Goal: Information Seeking & Learning: Understand process/instructions

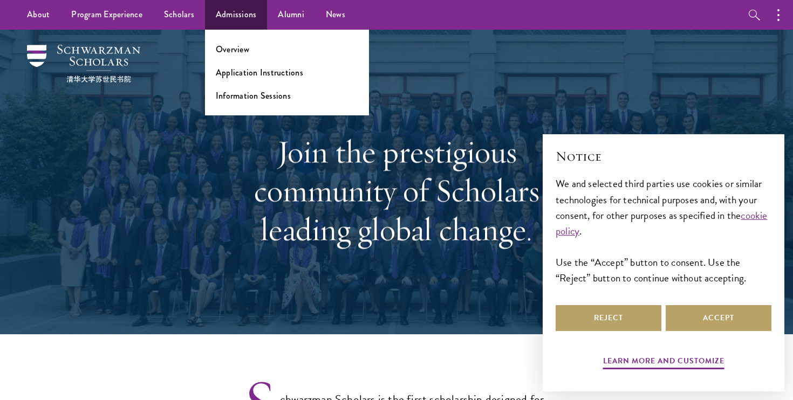
select select "Select Country"
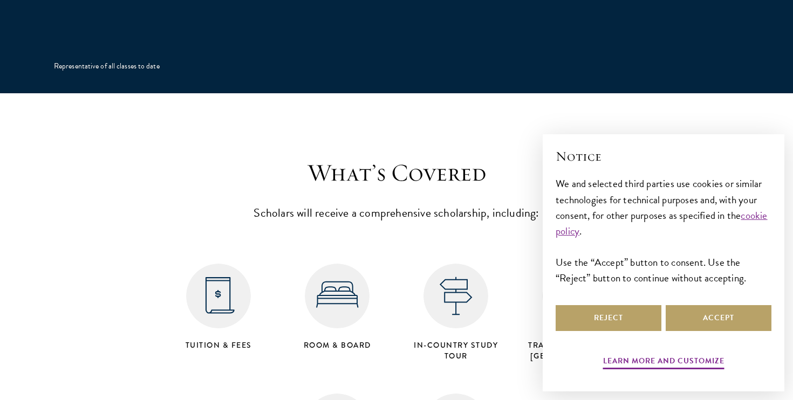
scroll to position [1774, 0]
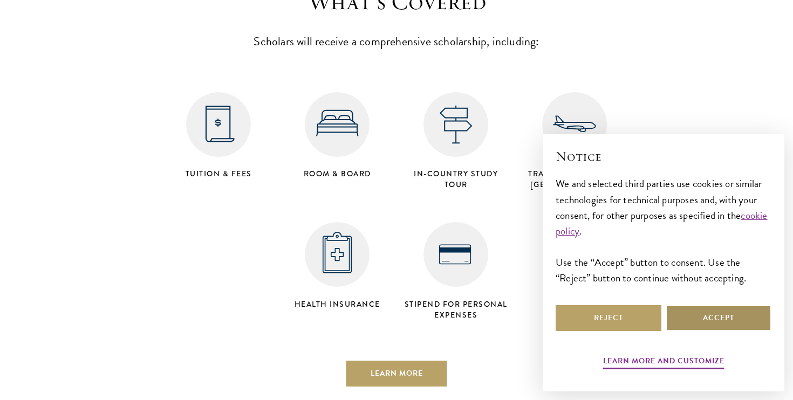
click at [687, 316] on button "Accept" at bounding box center [719, 318] width 106 height 26
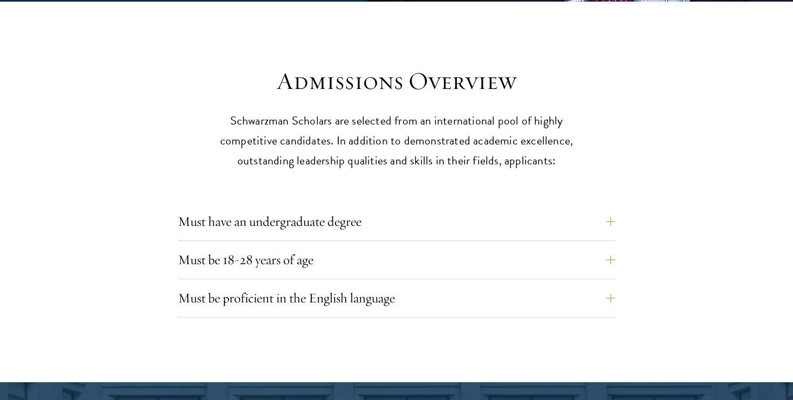
scroll to position [2639, 0]
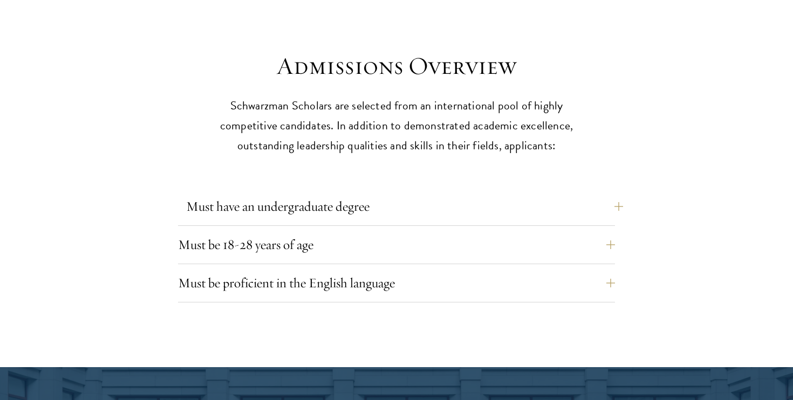
click at [611, 194] on button "Must have an undergraduate degree" at bounding box center [404, 207] width 437 height 26
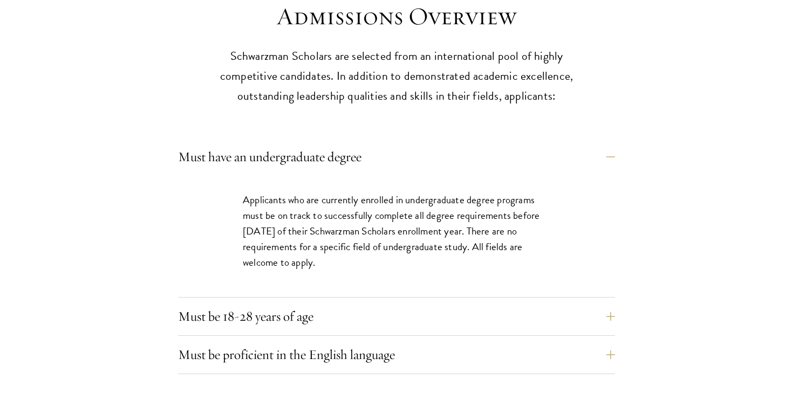
scroll to position [2690, 0]
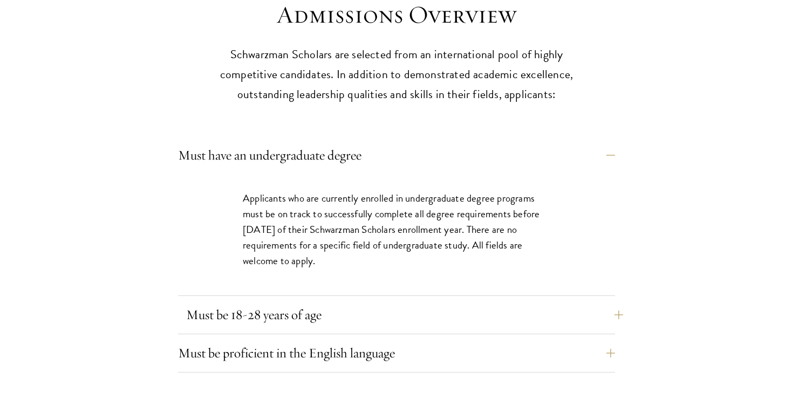
click at [573, 302] on button "Must be 18-28 years of age" at bounding box center [404, 315] width 437 height 26
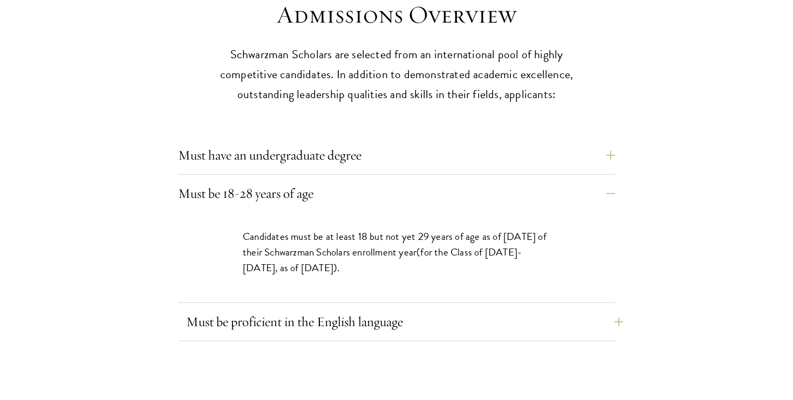
click at [572, 309] on button "Must be proficient in the English language" at bounding box center [404, 322] width 437 height 26
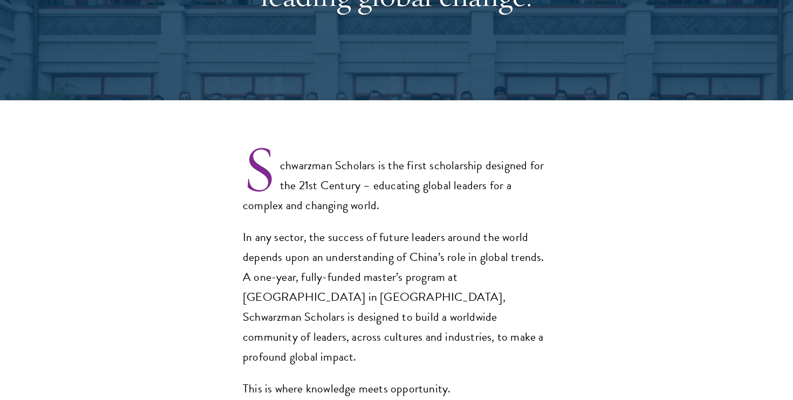
scroll to position [258, 0]
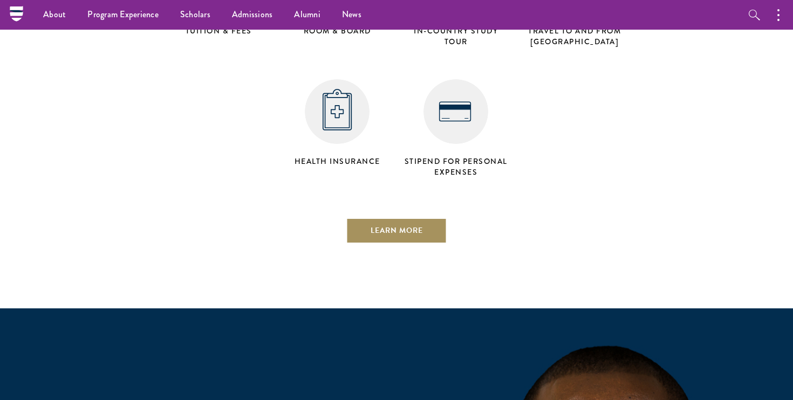
click at [382, 218] on link "Learn More" at bounding box center [396, 231] width 101 height 26
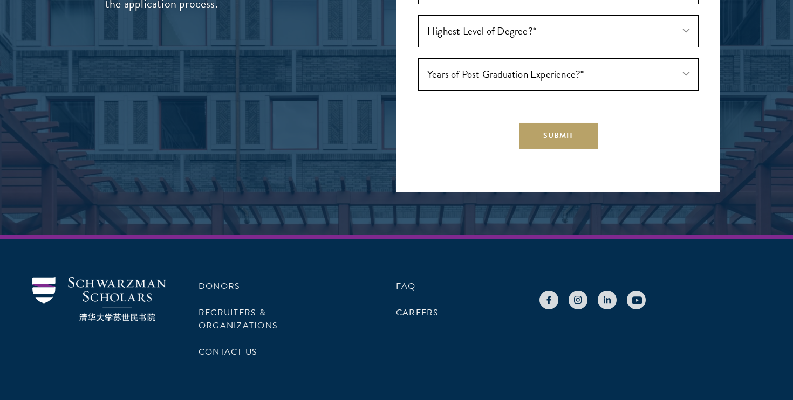
scroll to position [2889, 0]
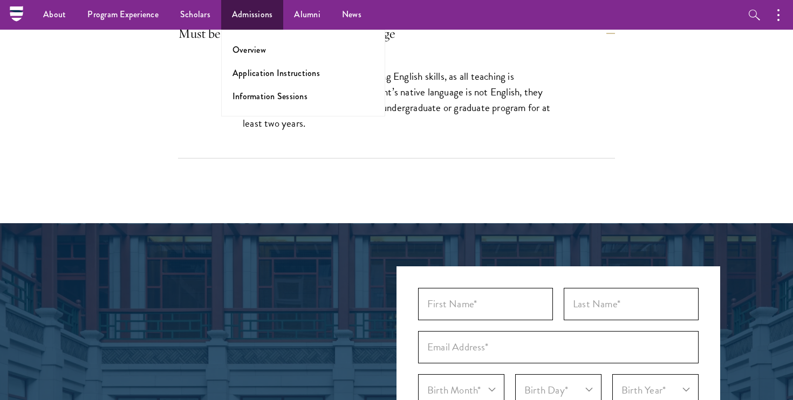
click at [246, 66] on ul "Overview Application Instructions Information Sessions" at bounding box center [303, 73] width 164 height 87
click at [250, 74] on link "Application Instructions" at bounding box center [275, 73] width 87 height 12
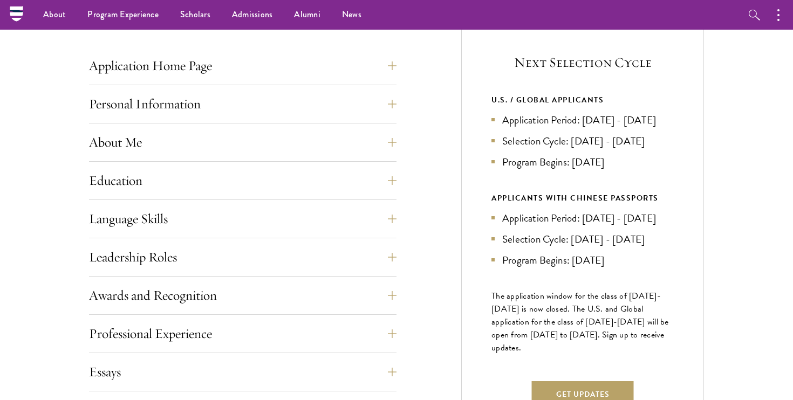
scroll to position [415, 0]
click at [389, 64] on button "Application Home Page" at bounding box center [250, 67] width 307 height 26
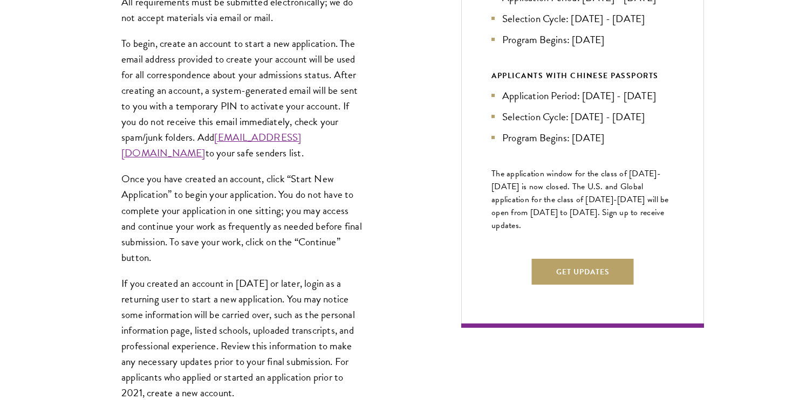
scroll to position [869, 0]
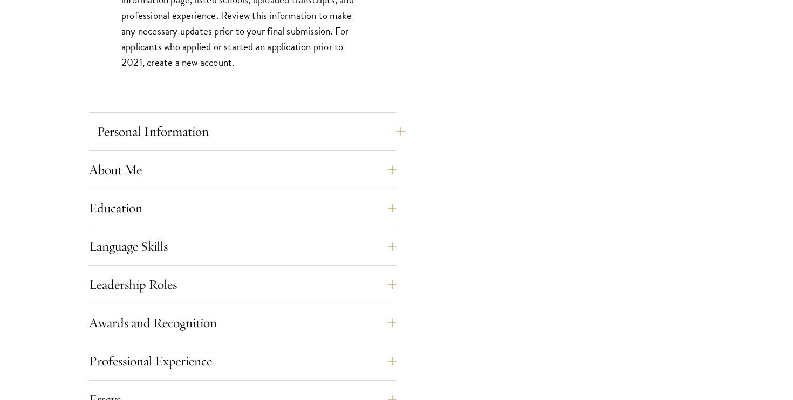
click at [377, 138] on button "Personal Information" at bounding box center [250, 132] width 307 height 26
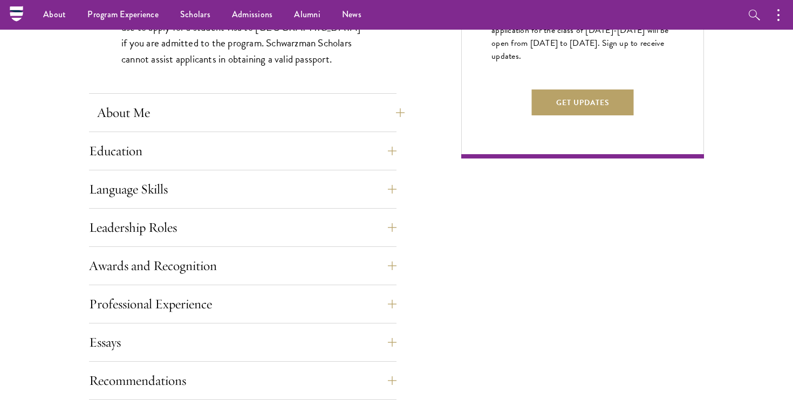
scroll to position [708, 0]
click at [392, 106] on button "About Me" at bounding box center [250, 113] width 307 height 26
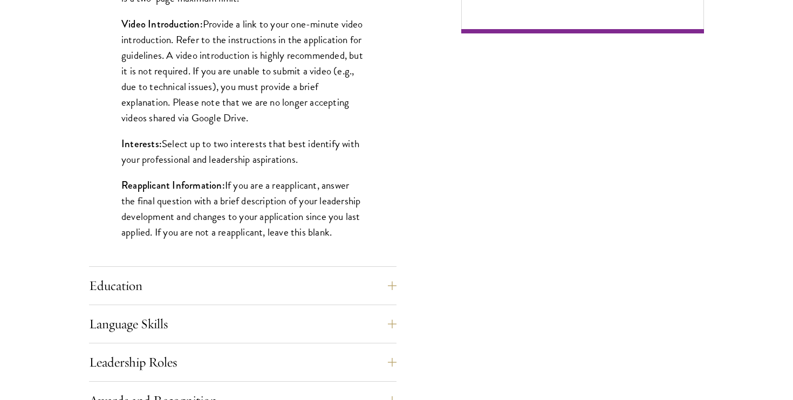
scroll to position [834, 0]
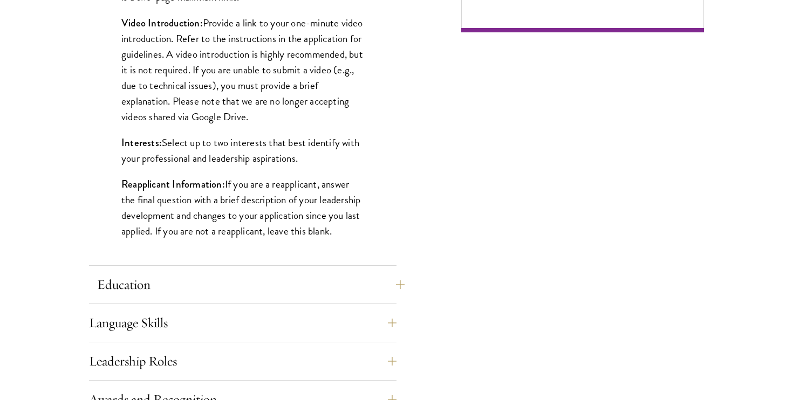
click at [363, 285] on button "Education" at bounding box center [250, 285] width 307 height 26
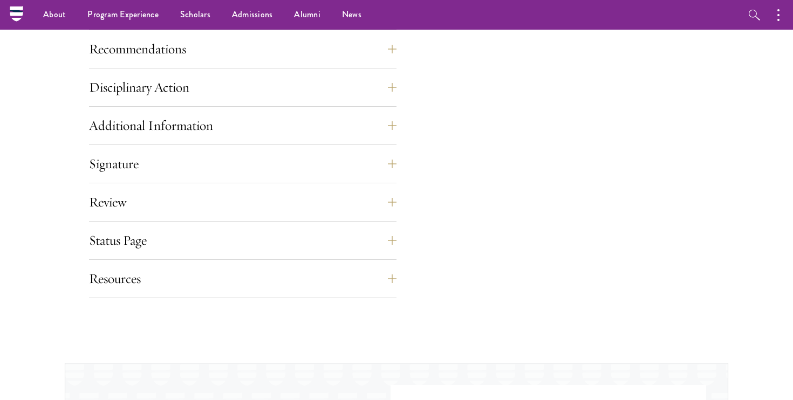
scroll to position [1808, 0]
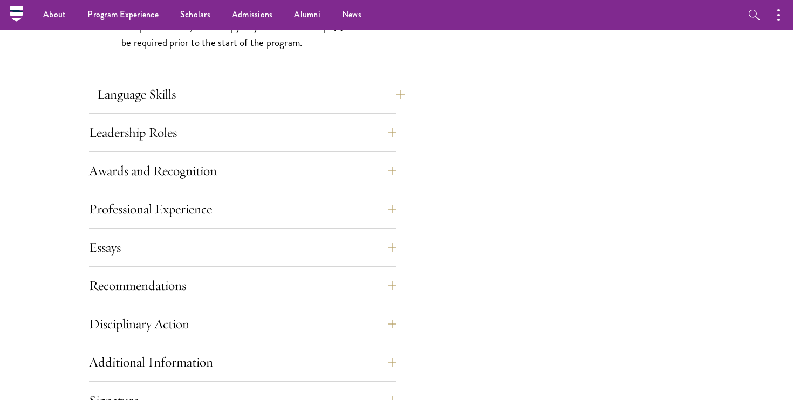
click at [374, 94] on button "Language Skills" at bounding box center [250, 94] width 307 height 26
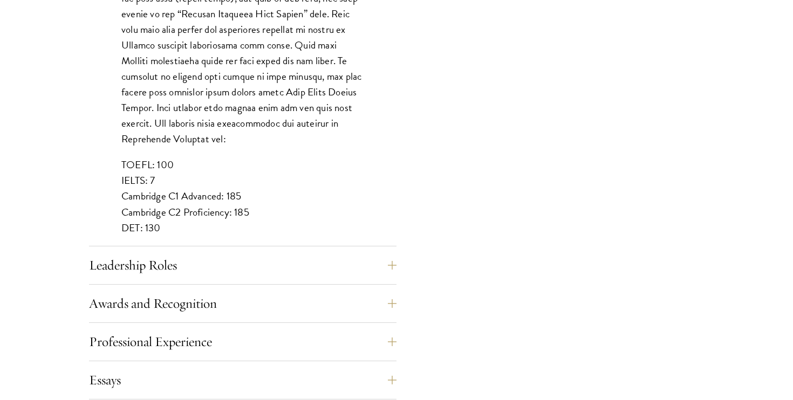
scroll to position [1101, 0]
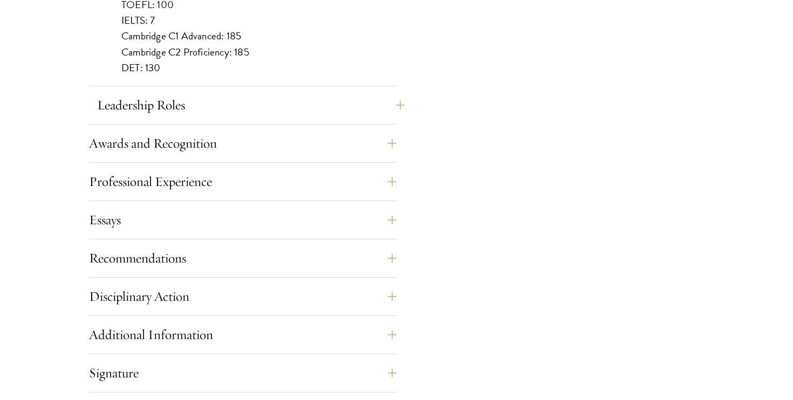
click at [365, 115] on button "Leadership Roles" at bounding box center [250, 105] width 307 height 26
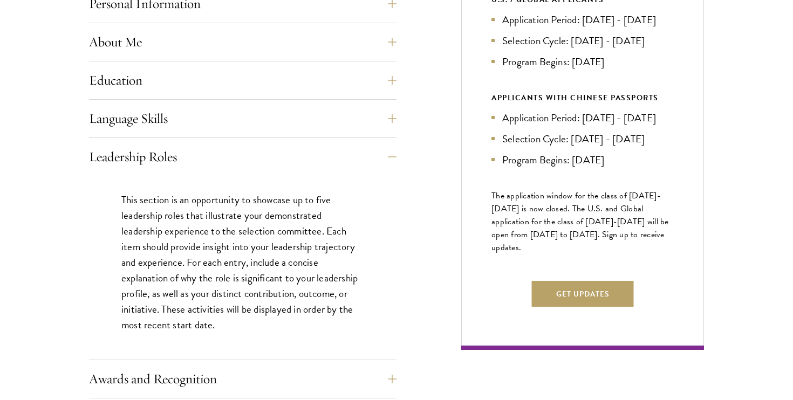
scroll to position [687, 0]
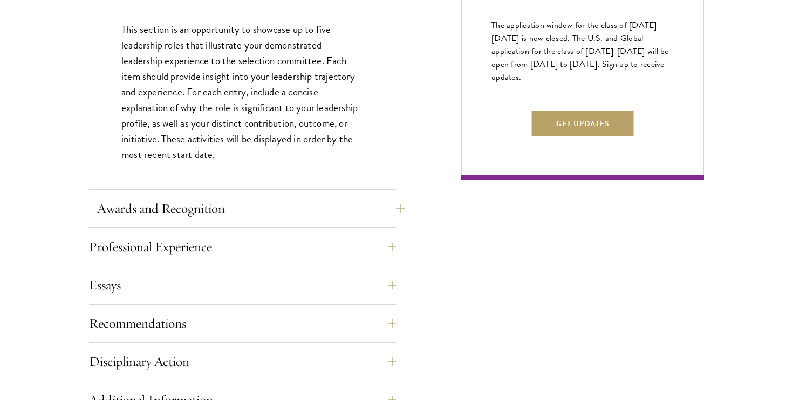
click at [340, 215] on button "Awards and Recognition" at bounding box center [250, 209] width 307 height 26
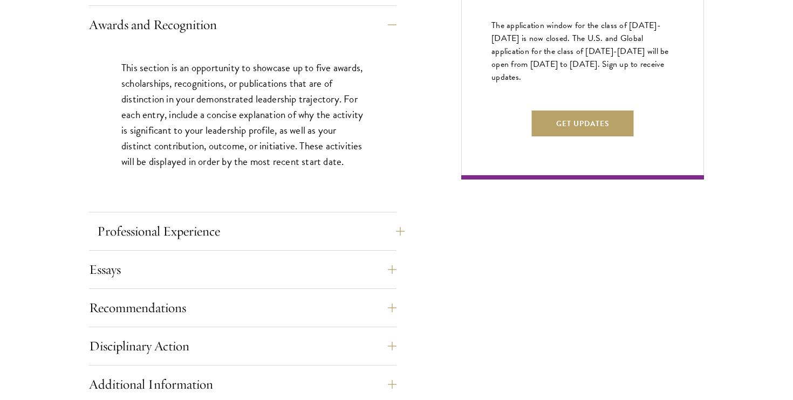
click at [338, 223] on button "Professional Experience" at bounding box center [250, 231] width 307 height 26
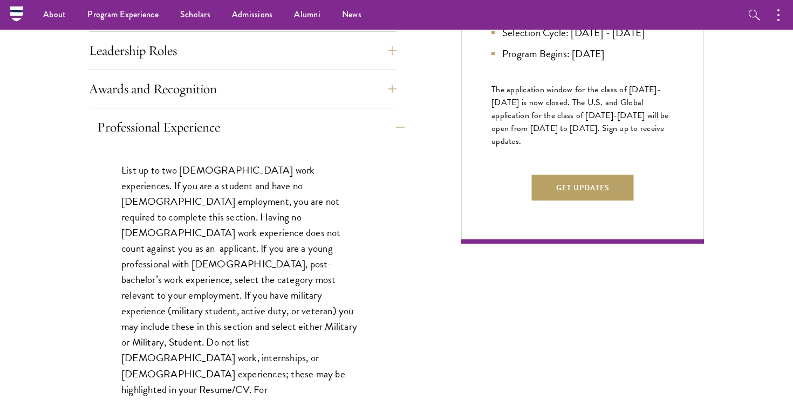
scroll to position [622, 0]
click at [358, 85] on button "Awards and Recognition" at bounding box center [250, 90] width 307 height 26
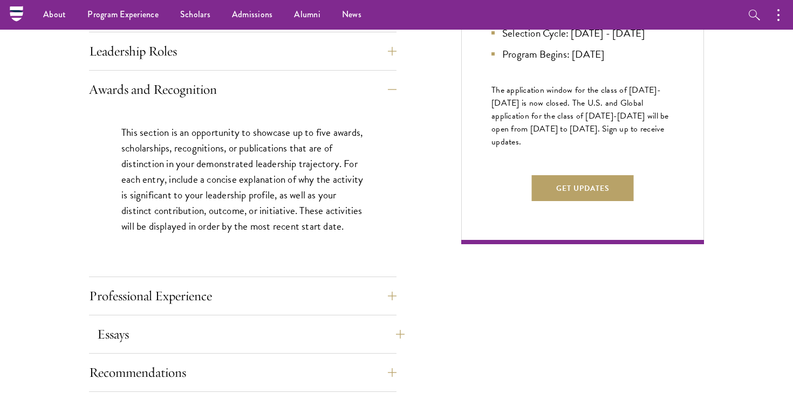
click at [292, 335] on button "Essays" at bounding box center [250, 334] width 307 height 26
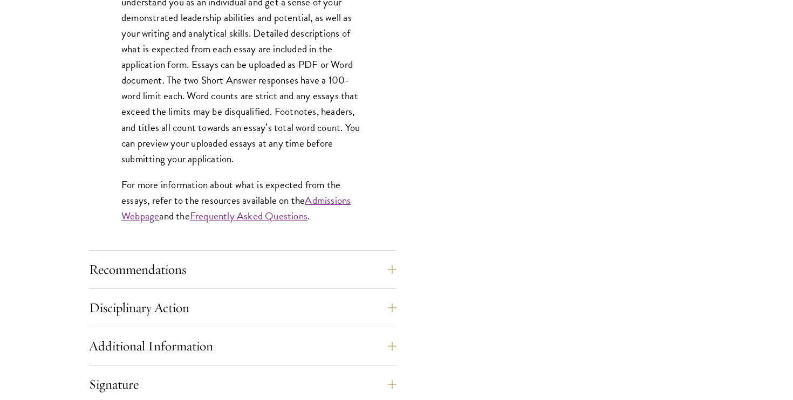
scroll to position [1208, 0]
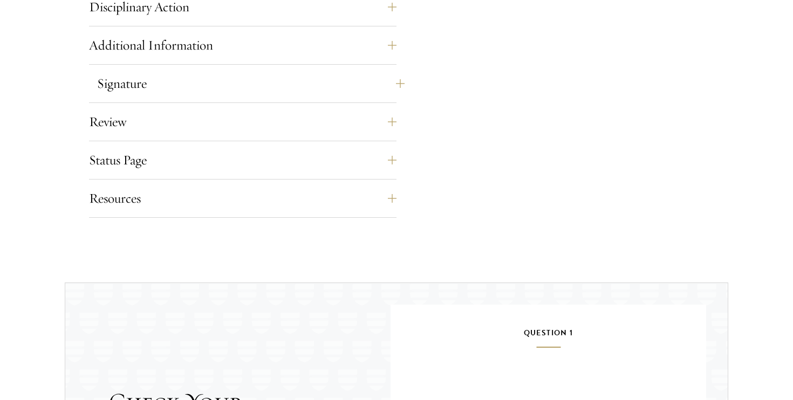
click at [276, 80] on button "Signature" at bounding box center [250, 84] width 307 height 26
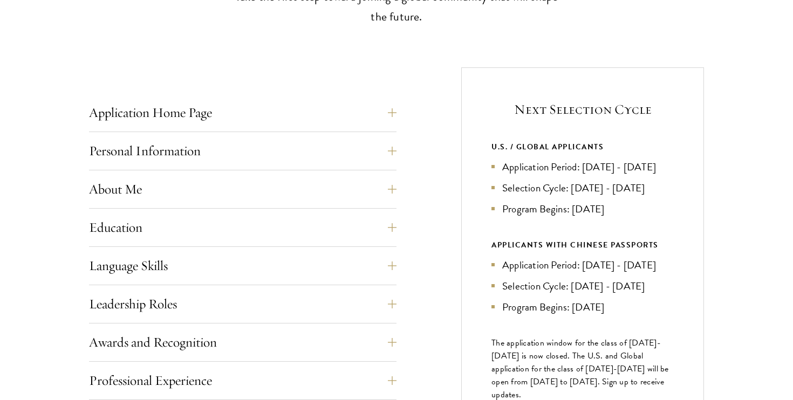
scroll to position [419, 0]
